Goal: Go to known website: Access a specific website the user already knows

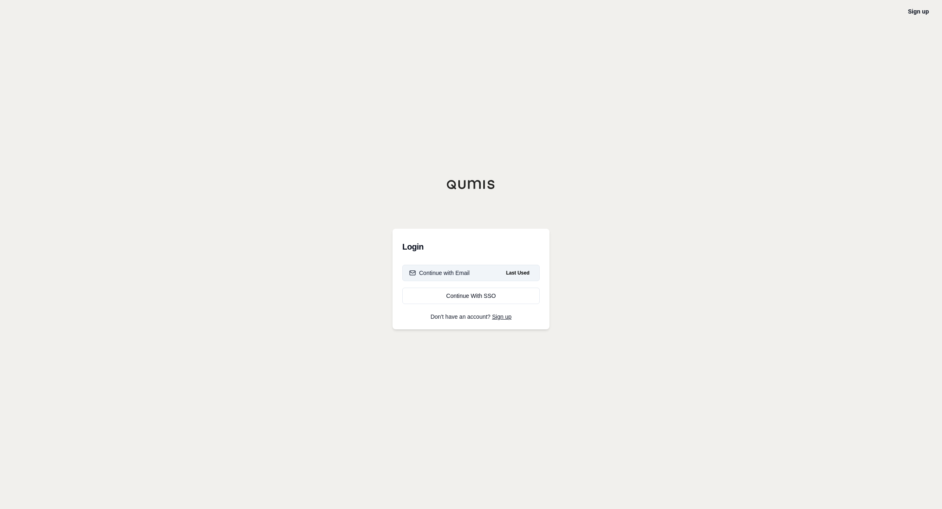
click at [479, 275] on button "Continue with Email Last Used" at bounding box center [470, 273] width 137 height 16
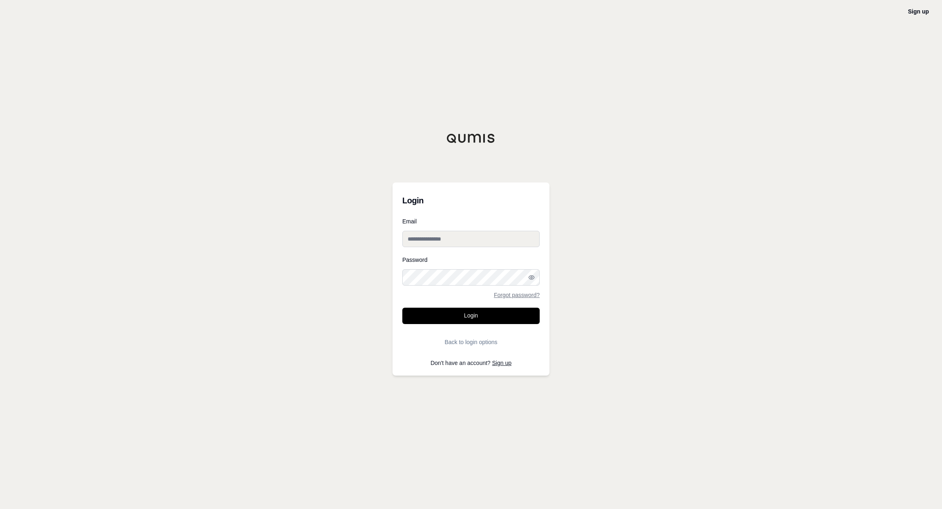
click at [456, 238] on input "Email" at bounding box center [470, 239] width 137 height 16
type input "**********"
click at [479, 322] on button "Login" at bounding box center [470, 316] width 137 height 16
